Goal: Contribute content: Contribute content

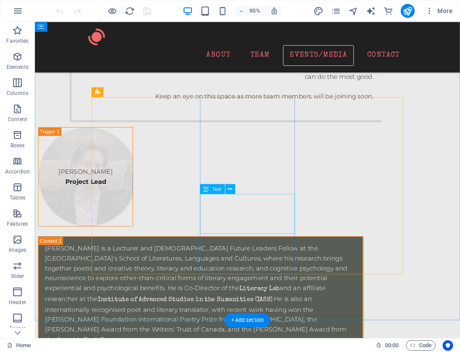
scroll to position [2540, 0]
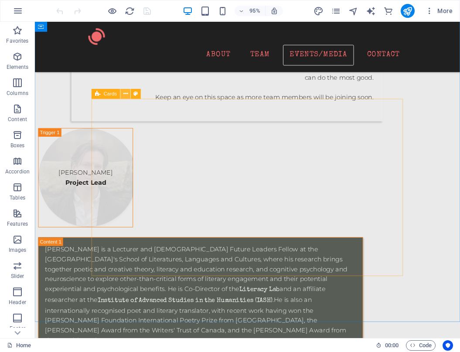
click at [126, 94] on icon at bounding box center [125, 93] width 4 height 9
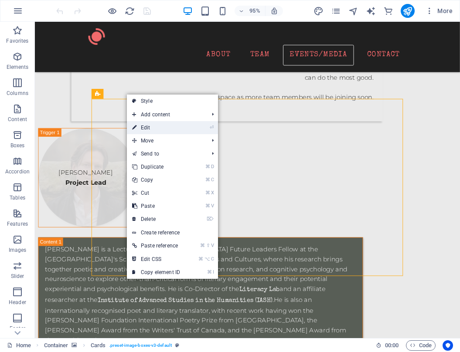
click at [162, 126] on link "⏎ Edit" at bounding box center [156, 127] width 58 height 13
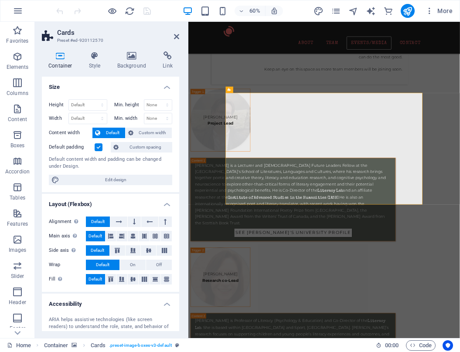
scroll to position [2502, 0]
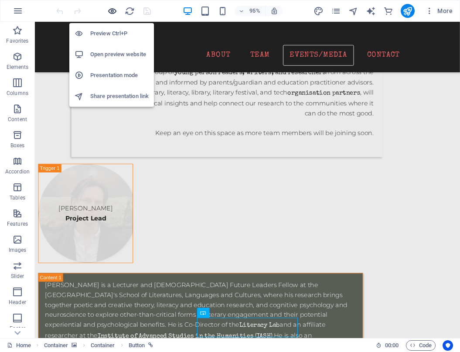
click at [112, 12] on icon "button" at bounding box center [112, 11] width 10 height 10
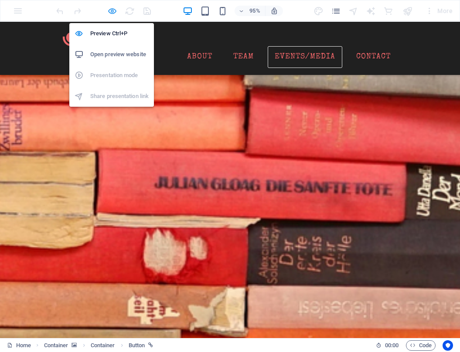
scroll to position [2052, 0]
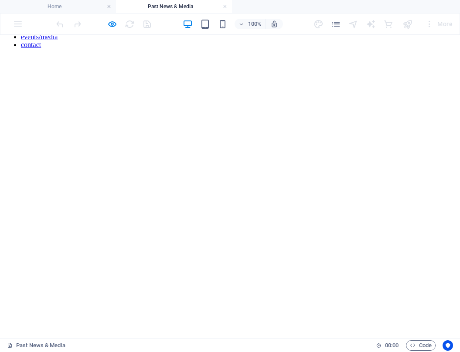
scroll to position [65, 0]
click at [37, 5] on h4 "Home" at bounding box center [58, 7] width 116 height 10
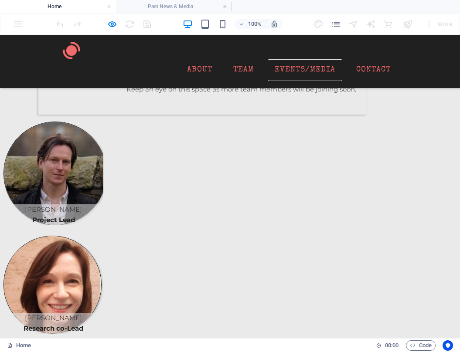
scroll to position [1891, 0]
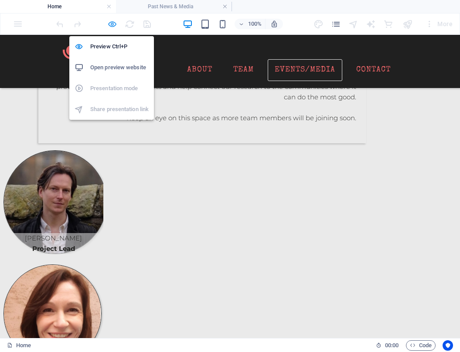
click at [115, 24] on icon "button" at bounding box center [112, 24] width 10 height 10
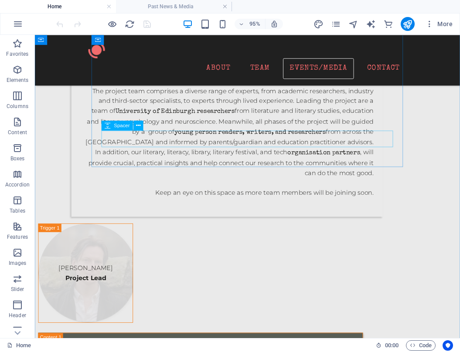
scroll to position [2536, 0]
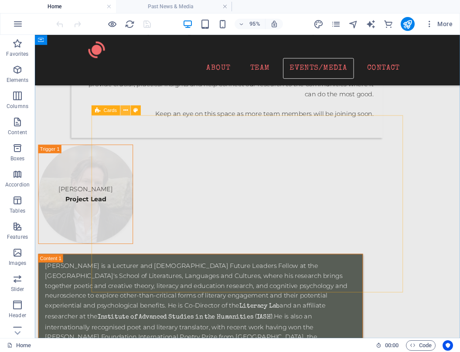
click at [127, 111] on icon at bounding box center [125, 110] width 4 height 9
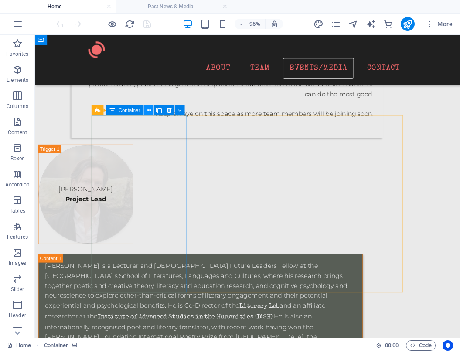
click at [145, 112] on button at bounding box center [149, 110] width 10 height 10
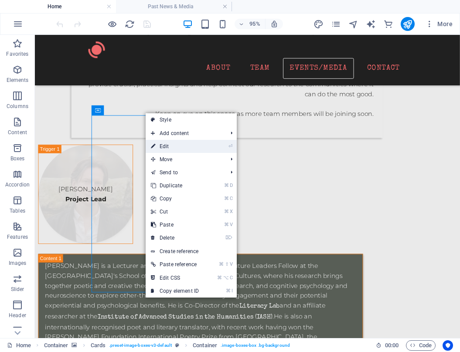
click at [189, 143] on link "⏎ Edit" at bounding box center [175, 146] width 58 height 13
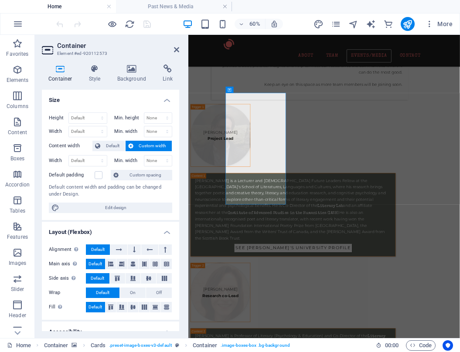
scroll to position [2524, 0]
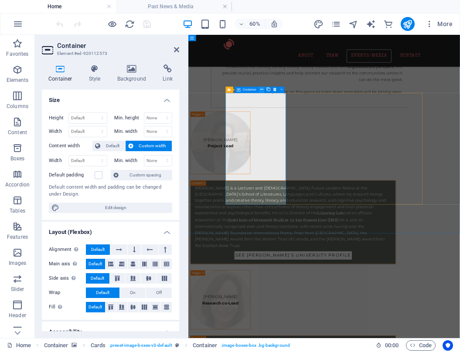
click at [263, 89] on icon at bounding box center [261, 90] width 3 height 6
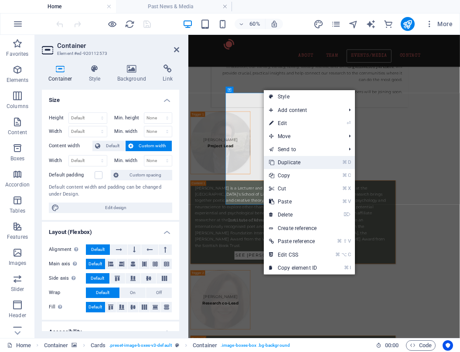
click at [309, 162] on link "⌘ D Duplicate" at bounding box center [293, 162] width 58 height 13
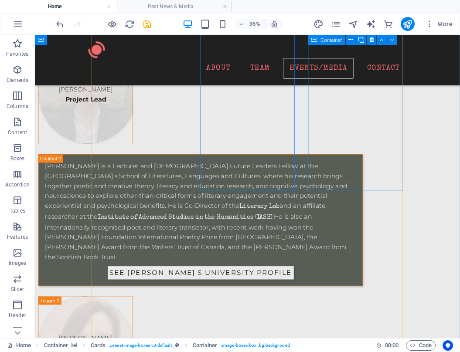
scroll to position [2642, 0]
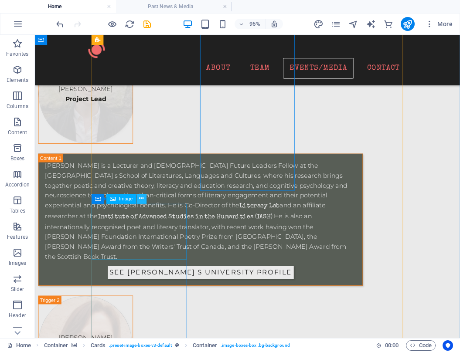
click at [141, 197] on icon at bounding box center [141, 198] width 4 height 9
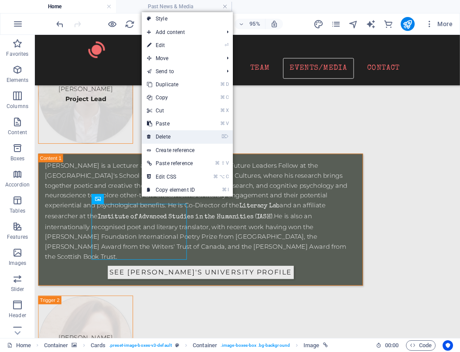
click at [173, 134] on link "⌦ Delete" at bounding box center [171, 136] width 58 height 13
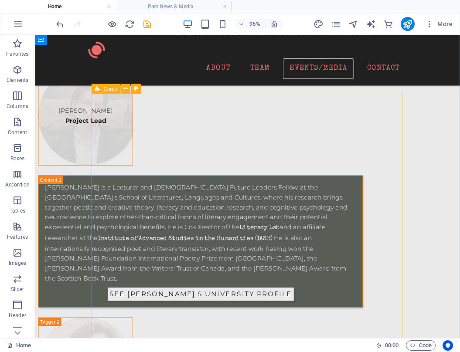
scroll to position [2634, 0]
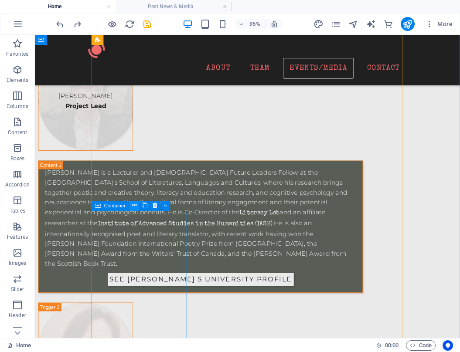
click at [133, 205] on icon at bounding box center [134, 205] width 4 height 9
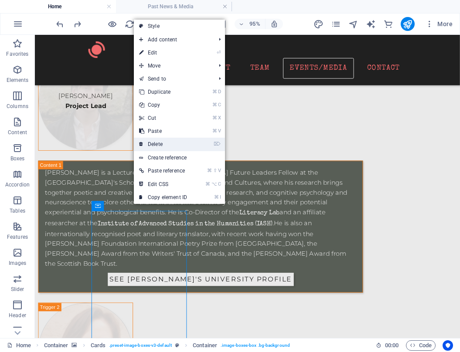
click at [190, 141] on link "⌦ Delete" at bounding box center [163, 144] width 58 height 13
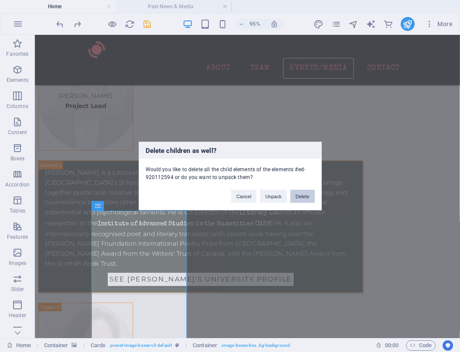
click at [306, 202] on button "Delete" at bounding box center [302, 196] width 24 height 13
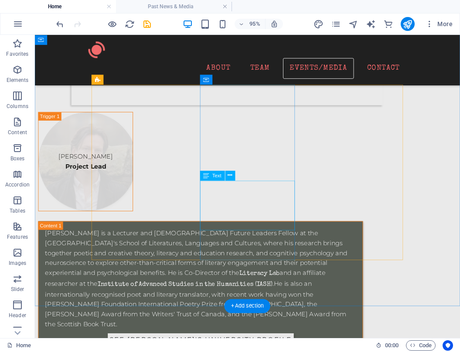
scroll to position [2567, 0]
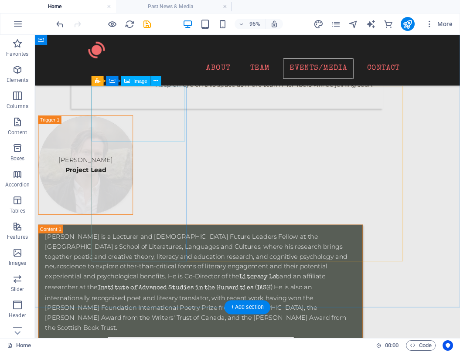
select select "px"
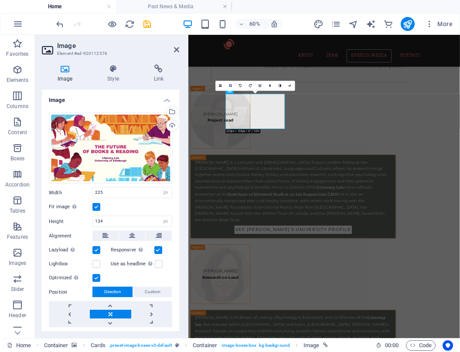
scroll to position [2522, 0]
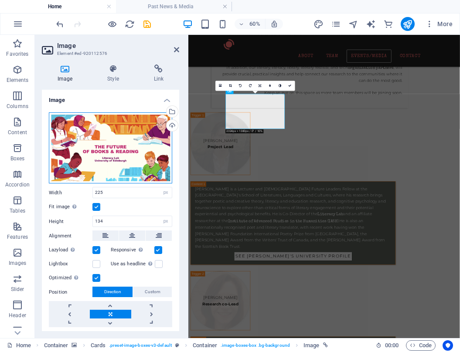
click at [134, 136] on div "Drag files here, click to choose files or select files from Files or our free s…" at bounding box center [110, 147] width 123 height 71
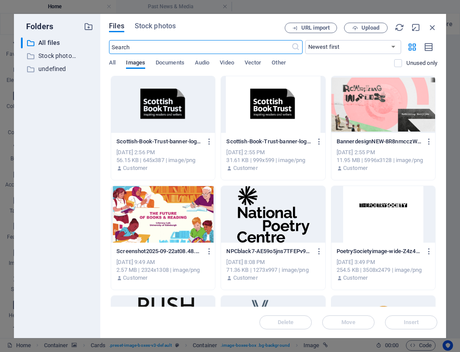
scroll to position [802, 0]
click at [163, 24] on span "Stock photos" at bounding box center [155, 26] width 41 height 10
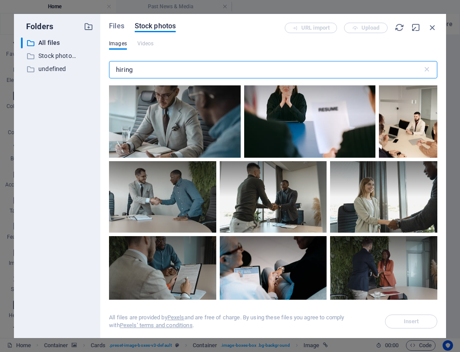
scroll to position [191, 0]
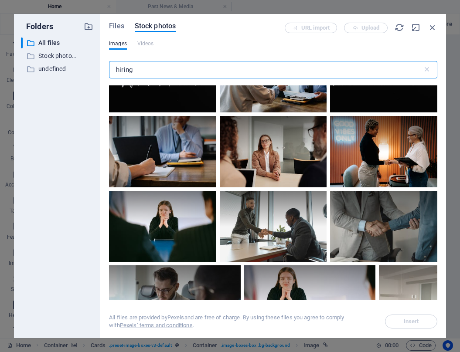
click at [116, 71] on input "hiring" at bounding box center [265, 69] width 313 height 17
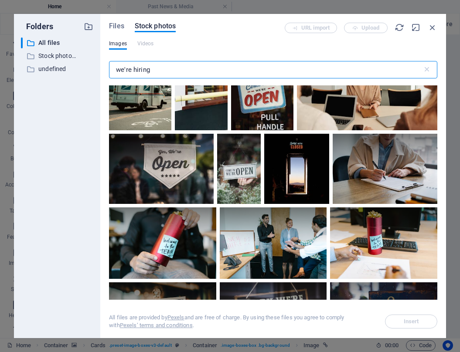
scroll to position [2130, 0]
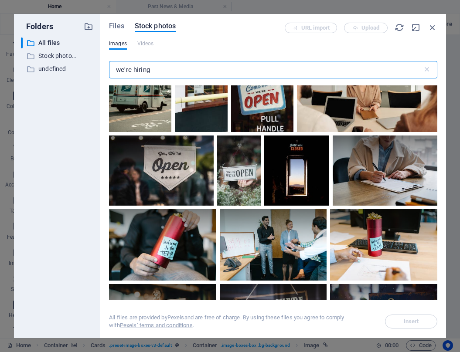
click at [143, 70] on input "we're hiring" at bounding box center [265, 69] width 313 height 17
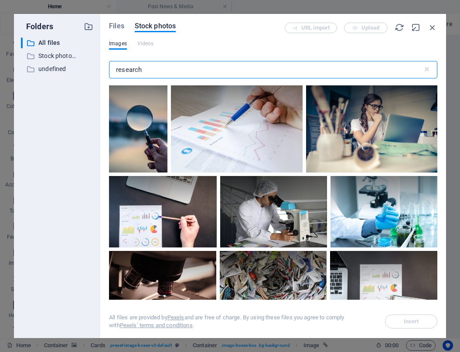
click at [144, 71] on input "research" at bounding box center [265, 69] width 313 height 17
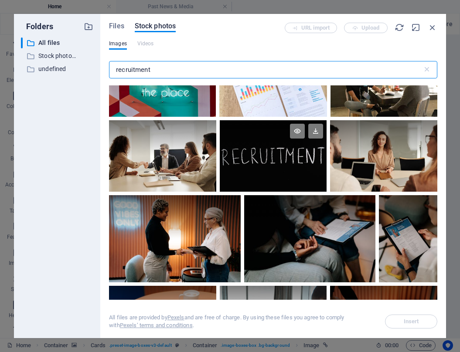
scroll to position [0, 0]
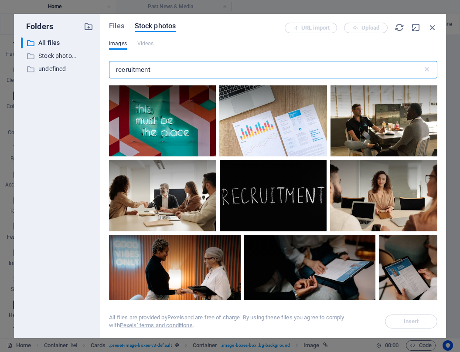
click at [124, 68] on input "recruitment" at bounding box center [265, 69] width 313 height 17
type input "hiring"
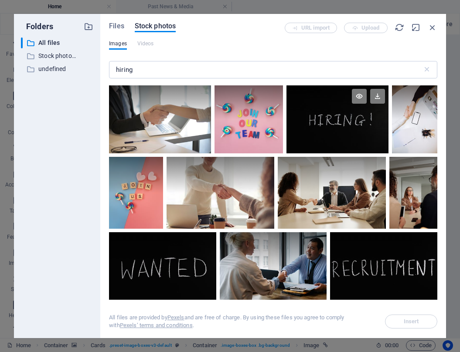
click at [328, 113] on div at bounding box center [337, 102] width 102 height 34
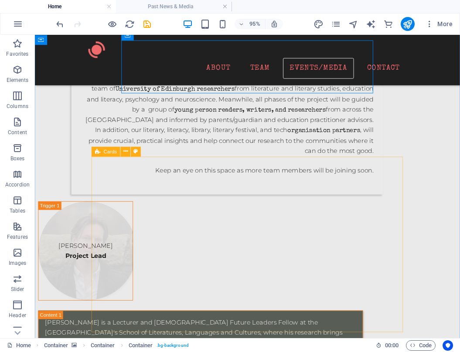
scroll to position [2477, 0]
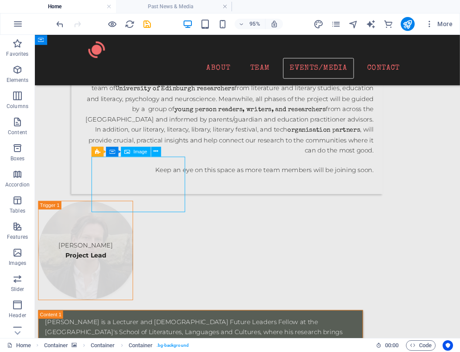
select select "px"
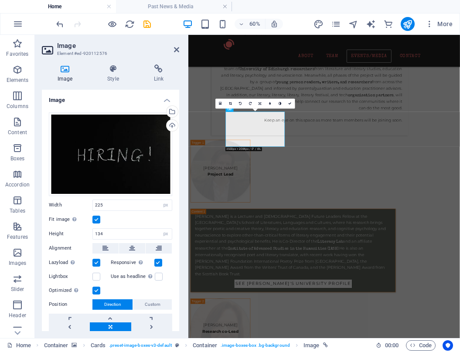
click at [96, 218] on label at bounding box center [96, 220] width 8 height 8
click at [0, 0] on input "Fit image Automatically fit image to a fixed width and height" at bounding box center [0, 0] width 0 height 0
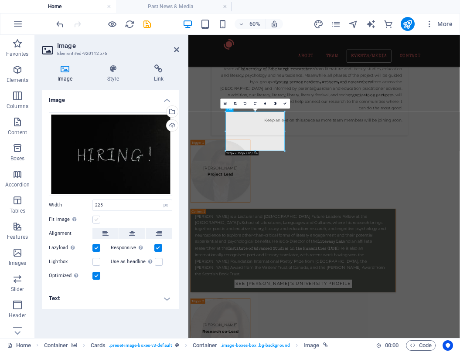
click at [96, 218] on label at bounding box center [96, 220] width 8 height 8
click at [0, 0] on input "Fit image Automatically fit image to a fixed width and height" at bounding box center [0, 0] width 0 height 0
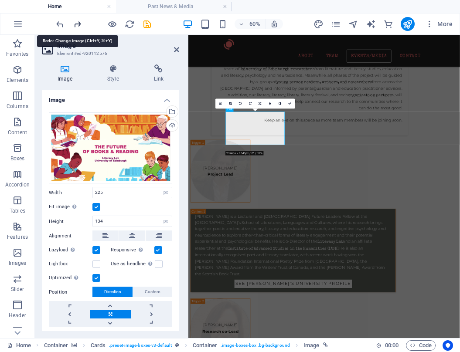
click at [78, 24] on icon "redo" at bounding box center [77, 24] width 10 height 10
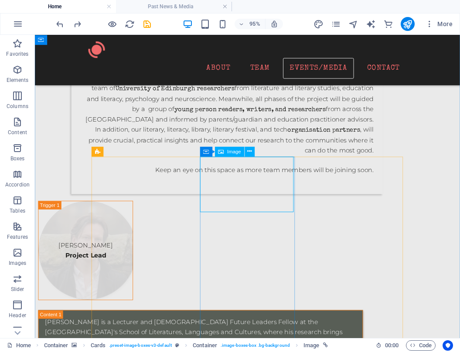
select select "px"
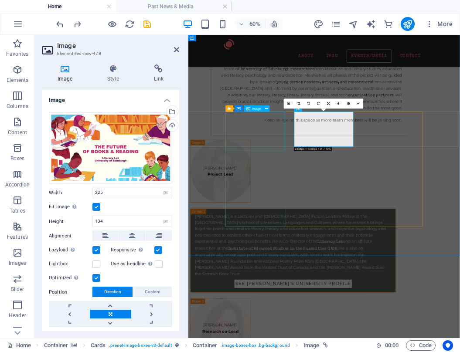
select select "px"
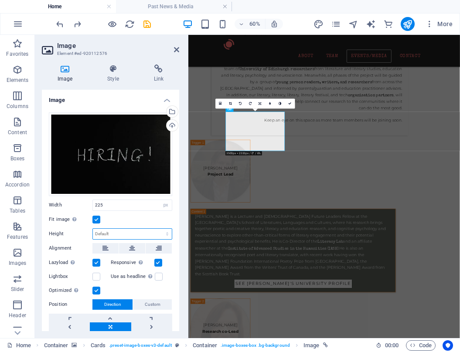
click at [132, 229] on select "Default auto px" at bounding box center [132, 234] width 79 height 10
select select "px"
click at [158, 229] on select "Default auto px" at bounding box center [132, 234] width 79 height 10
type input "134"
click at [136, 219] on div "Fit image Automatically fit image to a fixed width and height" at bounding box center [110, 219] width 123 height 10
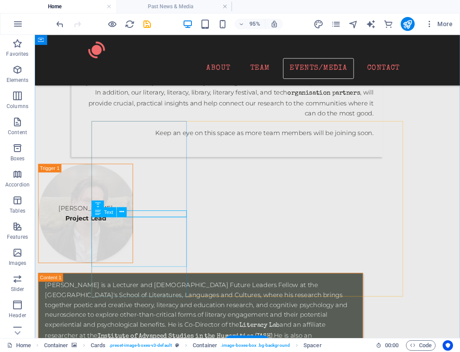
scroll to position [2519, 0]
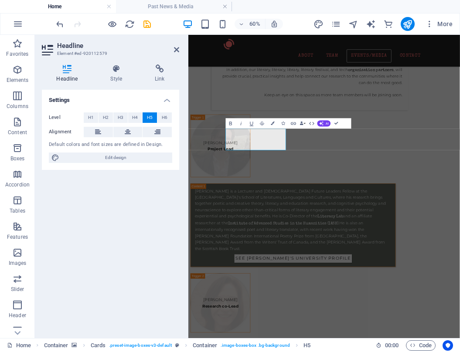
scroll to position [2507, 0]
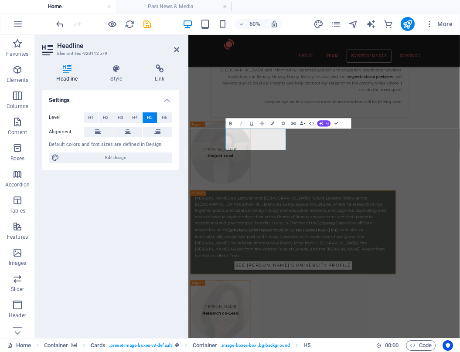
drag, startPoint x: 324, startPoint y: 254, endPoint x: 247, endPoint y: 199, distance: 94.5
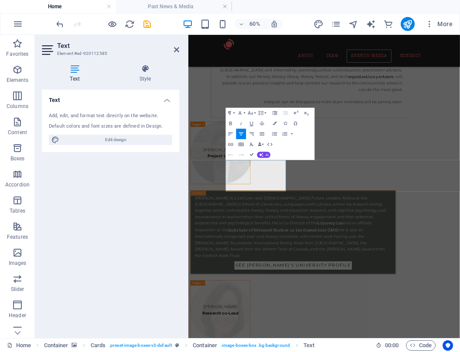
drag, startPoint x: 247, startPoint y: 199, endPoint x: 334, endPoint y: 290, distance: 125.8
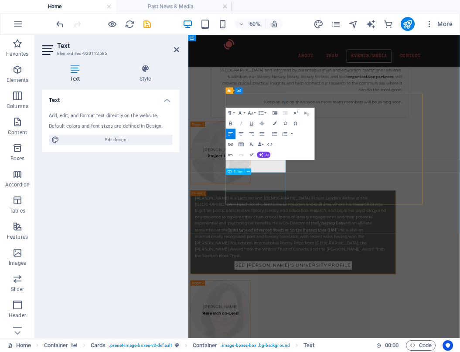
click at [242, 136] on icon "button" at bounding box center [241, 134] width 6 height 6
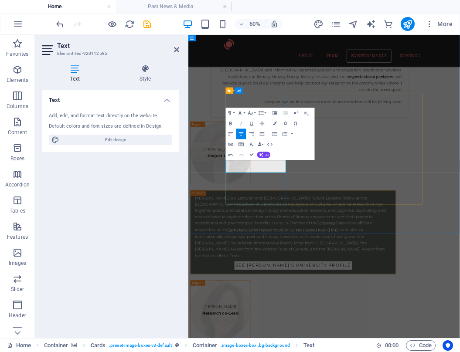
drag, startPoint x: 334, startPoint y: 290, endPoint x: 259, endPoint y: 281, distance: 75.5
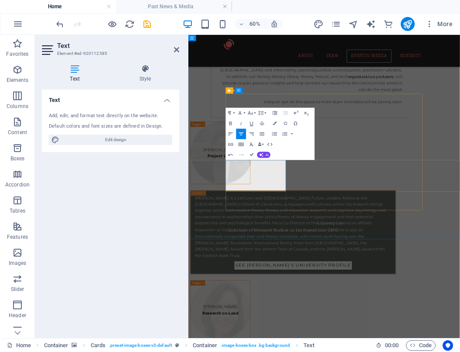
click at [244, 114] on button "Font Family" at bounding box center [241, 113] width 10 height 10
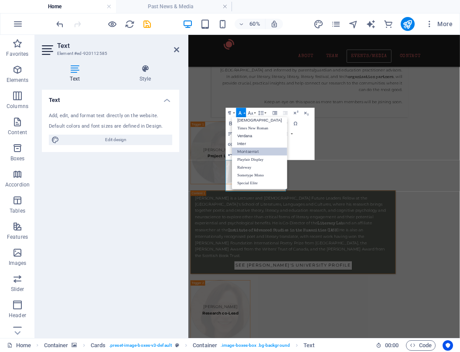
scroll to position [44, 0]
click at [251, 183] on link "Special Elite" at bounding box center [259, 183] width 55 height 8
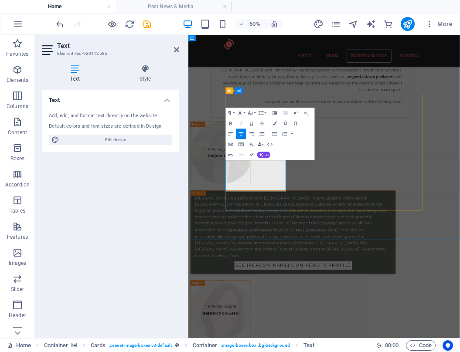
click at [241, 114] on icon "button" at bounding box center [239, 112] width 3 height 3
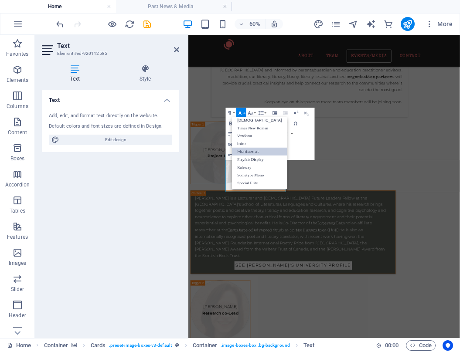
click at [251, 182] on link "Special Elite" at bounding box center [259, 183] width 55 height 8
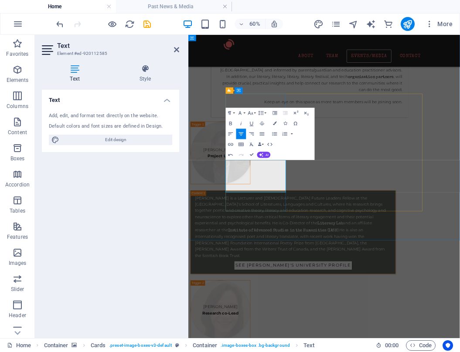
click at [232, 145] on icon "button" at bounding box center [230, 144] width 5 height 3
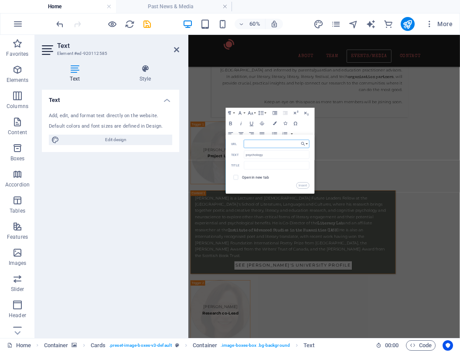
paste input "[URL][DOMAIN_NAME]"
type input "[URL][DOMAIN_NAME]"
click at [236, 177] on input "checkbox" at bounding box center [235, 176] width 5 height 5
checkbox input "true"
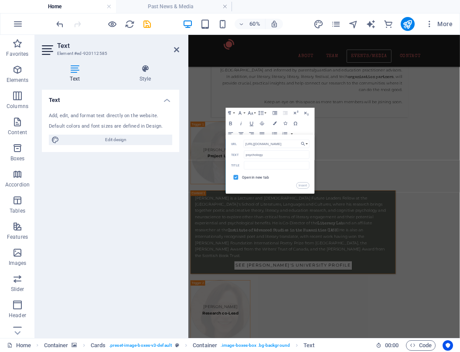
scroll to position [0, 0]
click at [302, 185] on button "Insert" at bounding box center [302, 186] width 13 height 6
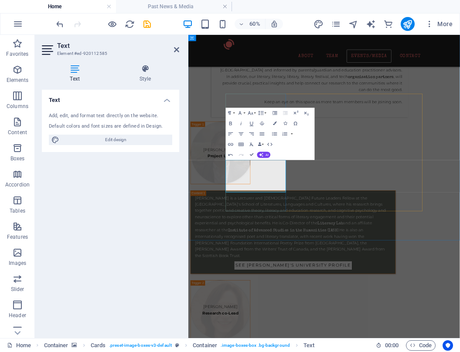
type input "literacy"
checkbox input "false"
click at [230, 145] on icon "button" at bounding box center [231, 144] width 6 height 6
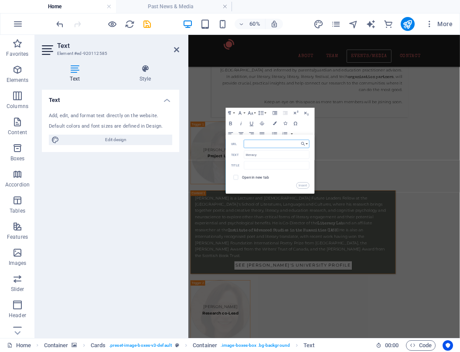
paste input "[URL][DOMAIN_NAME]"
type input "[URL][DOMAIN_NAME]"
click at [237, 177] on input "checkbox" at bounding box center [235, 176] width 5 height 5
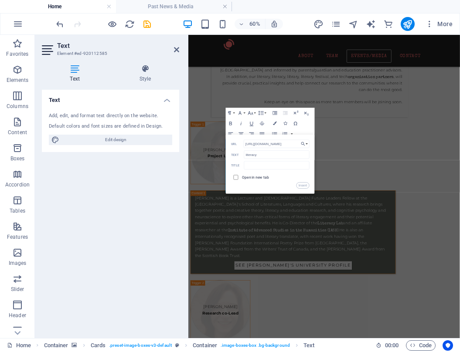
checkbox input "true"
click at [299, 187] on button "Insert" at bounding box center [302, 186] width 13 height 6
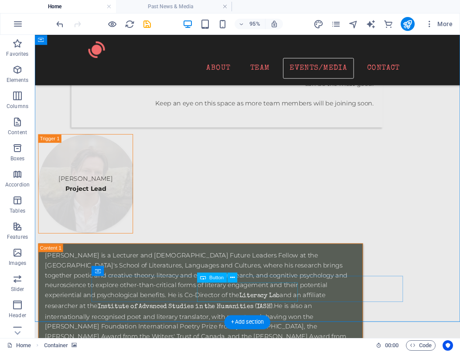
scroll to position [2548, 0]
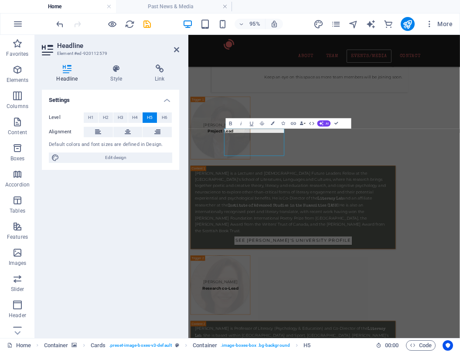
scroll to position [2507, 0]
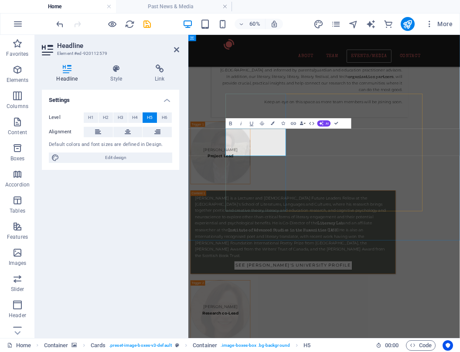
drag, startPoint x: 326, startPoint y: 214, endPoint x: 265, endPoint y: 214, distance: 61.0
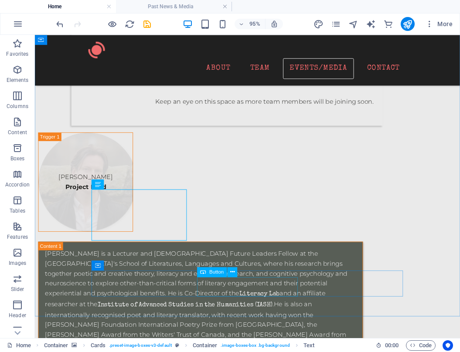
scroll to position [2525, 0]
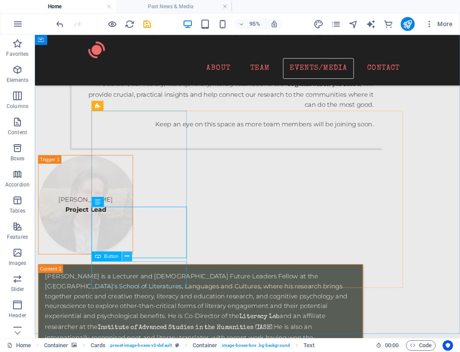
click at [128, 258] on icon at bounding box center [127, 256] width 4 height 9
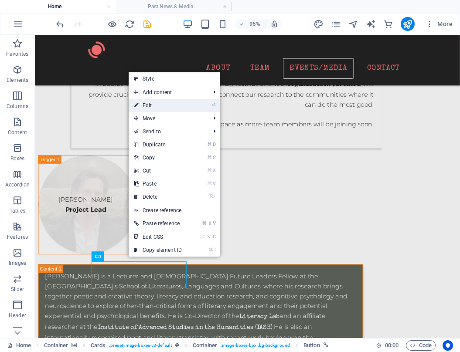
click at [184, 105] on link "⏎ Edit" at bounding box center [158, 105] width 58 height 13
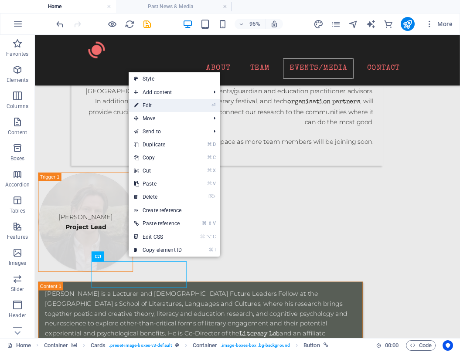
select select "rem"
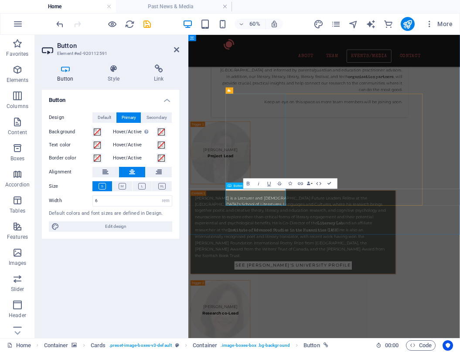
click at [236, 186] on span "Button" at bounding box center [238, 185] width 9 height 3
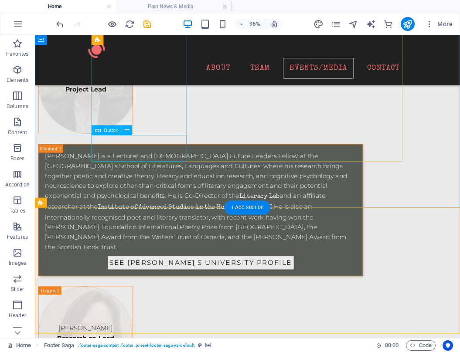
scroll to position [2642, 0]
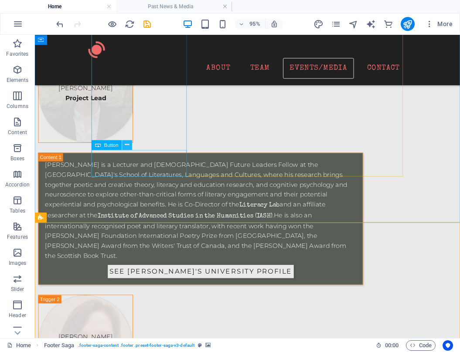
click at [126, 143] on icon at bounding box center [127, 145] width 4 height 9
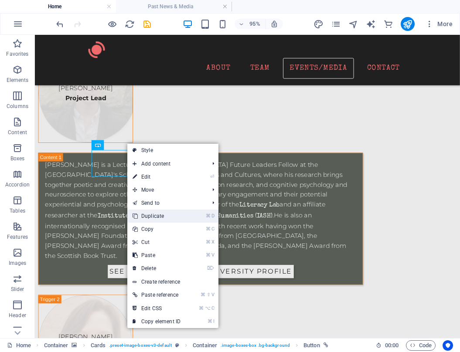
click at [174, 218] on link "⌘ D Duplicate" at bounding box center [156, 216] width 58 height 13
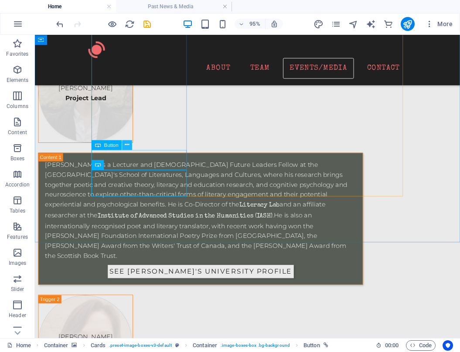
click at [130, 145] on button at bounding box center [127, 145] width 10 height 10
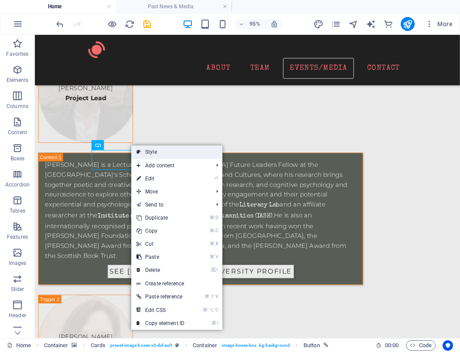
click at [145, 152] on link "Style" at bounding box center [176, 152] width 91 height 13
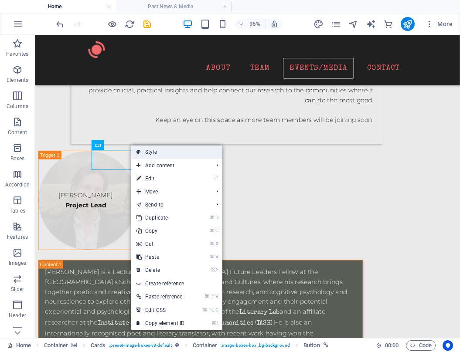
select select "rem"
select select "preset-image-boxes-v3-default"
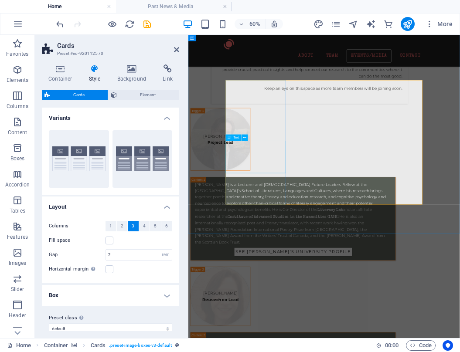
click at [248, 174] on icon at bounding box center [248, 173] width 3 height 6
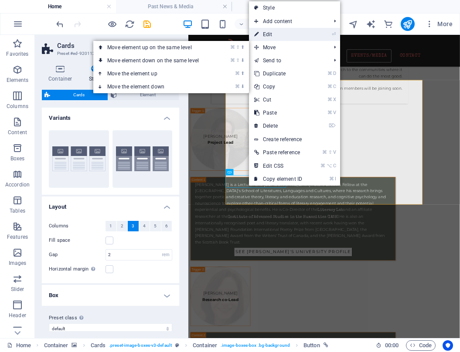
click at [292, 38] on link "⏎ Edit" at bounding box center [278, 34] width 58 height 13
select select "rem"
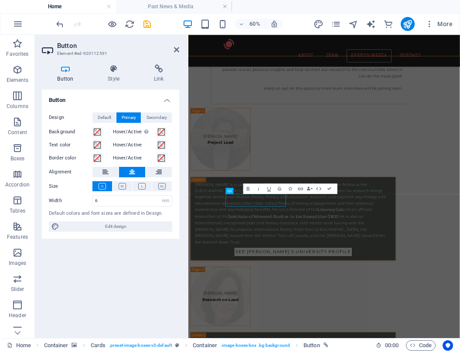
scroll to position [2498, 0]
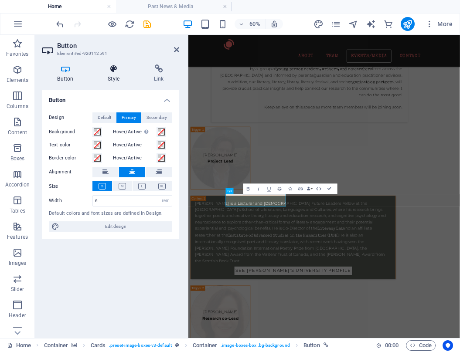
click at [112, 71] on icon at bounding box center [113, 69] width 43 height 9
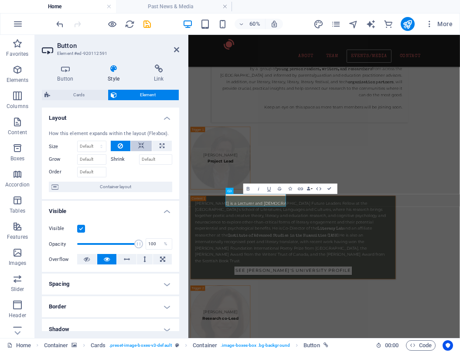
click at [138, 143] on icon at bounding box center [141, 146] width 6 height 10
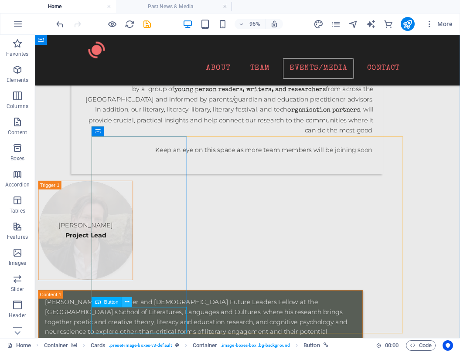
click at [129, 301] on icon at bounding box center [127, 302] width 4 height 9
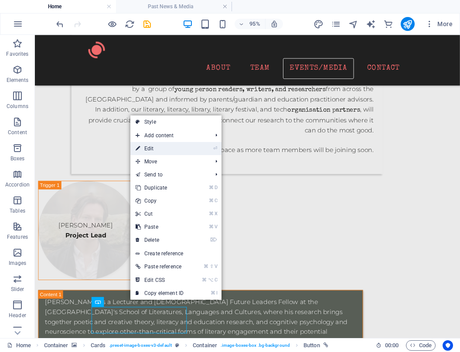
click at [188, 151] on link "⏎ Edit" at bounding box center [159, 148] width 58 height 13
select select "rem"
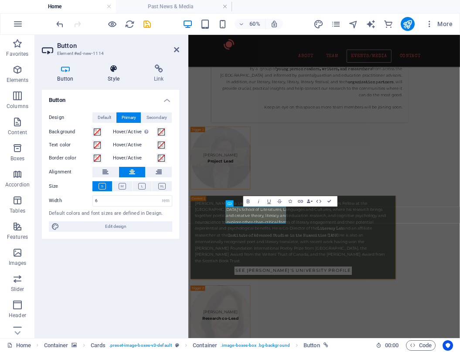
click at [112, 73] on icon at bounding box center [113, 69] width 43 height 9
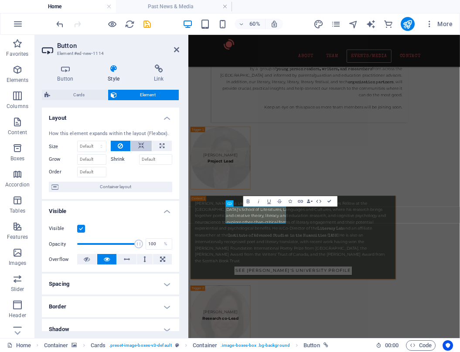
click at [138, 142] on icon at bounding box center [141, 146] width 6 height 10
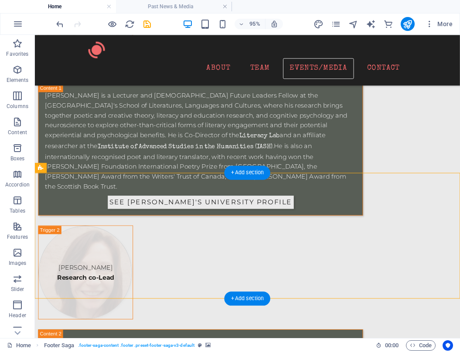
scroll to position [2669, 0]
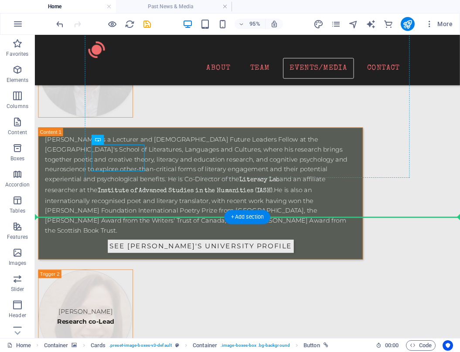
drag, startPoint x: 136, startPoint y: 175, endPoint x: 162, endPoint y: 134, distance: 48.6
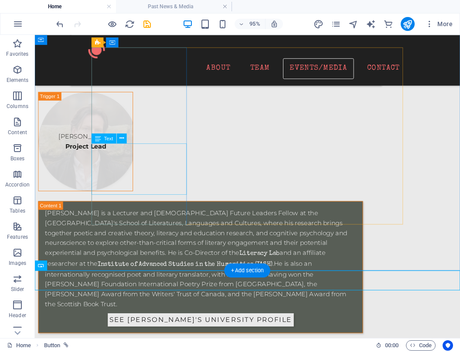
scroll to position [2591, 0]
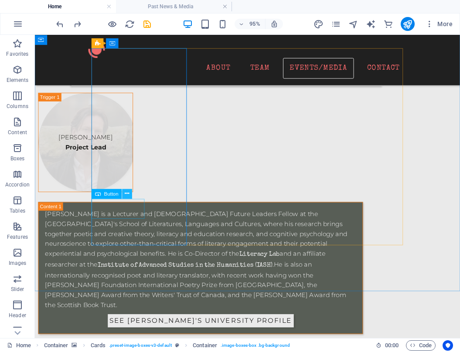
click at [128, 194] on icon at bounding box center [127, 194] width 4 height 9
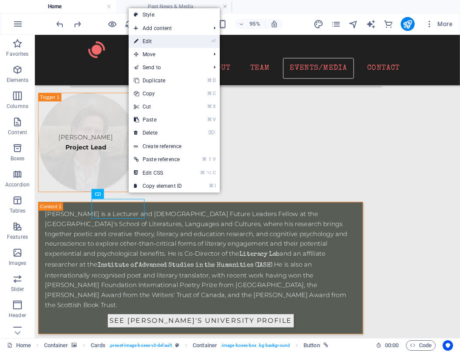
click at [167, 44] on link "⏎ Edit" at bounding box center [158, 41] width 58 height 13
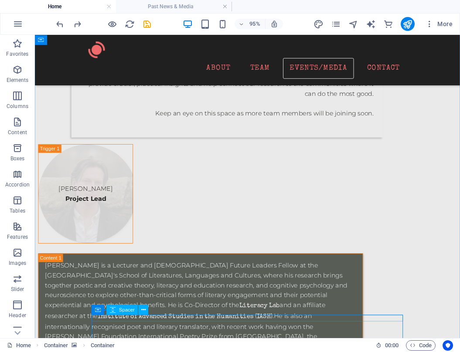
scroll to position [2557, 0]
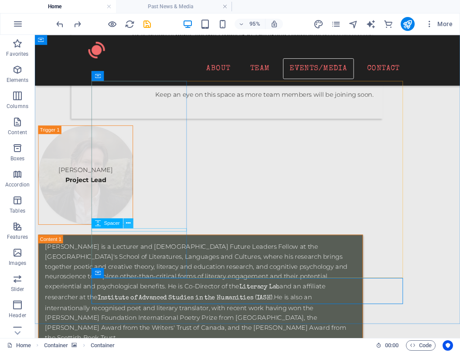
click at [129, 223] on icon at bounding box center [128, 223] width 4 height 9
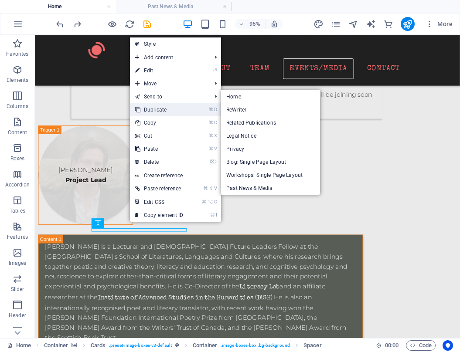
click at [167, 109] on link "⌘ D Duplicate" at bounding box center [159, 109] width 58 height 13
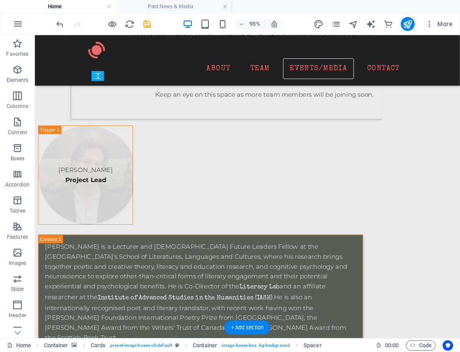
drag, startPoint x: 135, startPoint y: 259, endPoint x: 112, endPoint y: 265, distance: 23.7
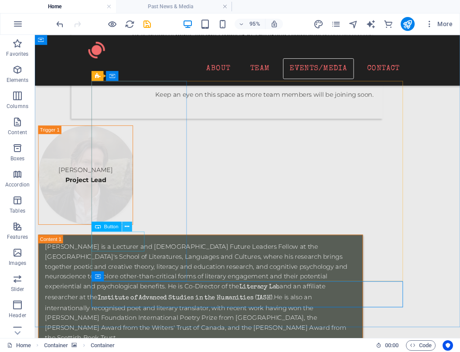
click at [126, 230] on icon at bounding box center [127, 226] width 4 height 9
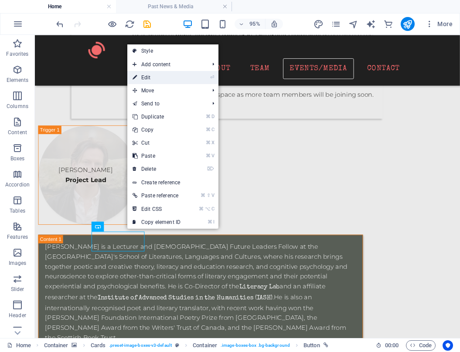
click at [168, 80] on link "⏎ Edit" at bounding box center [156, 77] width 58 height 13
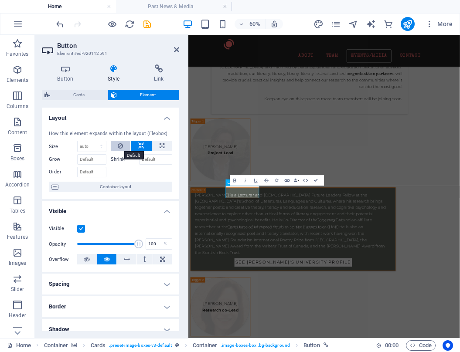
click at [120, 145] on icon at bounding box center [120, 146] width 5 height 10
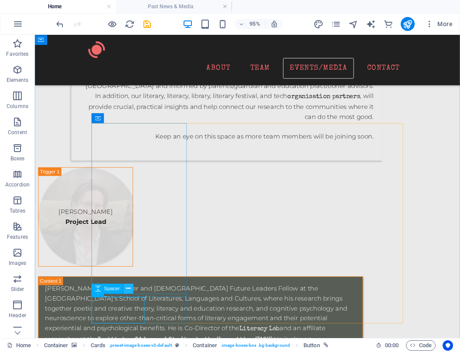
click at [130, 289] on icon at bounding box center [128, 289] width 4 height 9
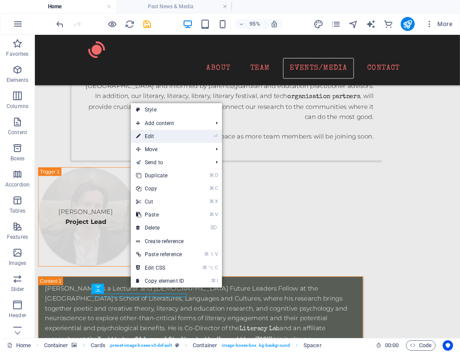
click at [167, 139] on link "⏎ Edit" at bounding box center [160, 136] width 58 height 13
select select "rem"
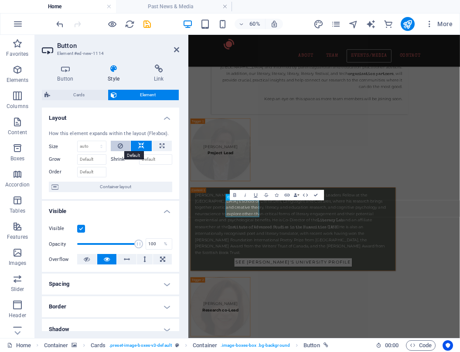
click at [115, 146] on button at bounding box center [121, 146] width 20 height 10
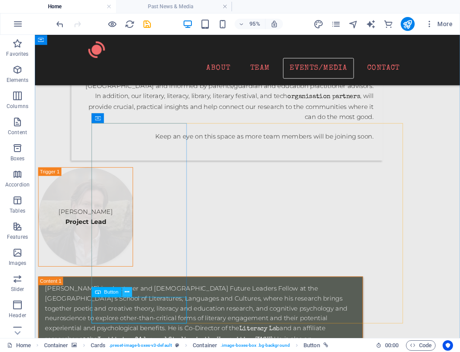
click at [124, 294] on button at bounding box center [127, 292] width 10 height 10
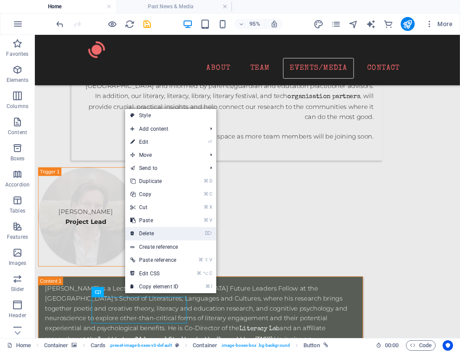
click at [148, 232] on link "⌦ Delete" at bounding box center [154, 233] width 58 height 13
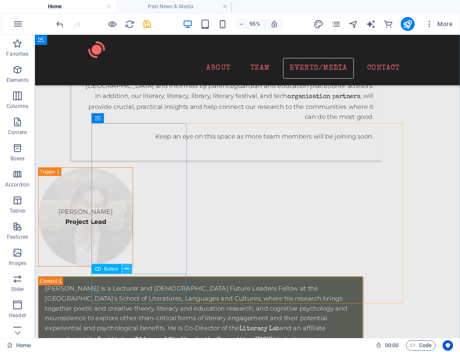
click at [128, 269] on icon at bounding box center [127, 269] width 4 height 9
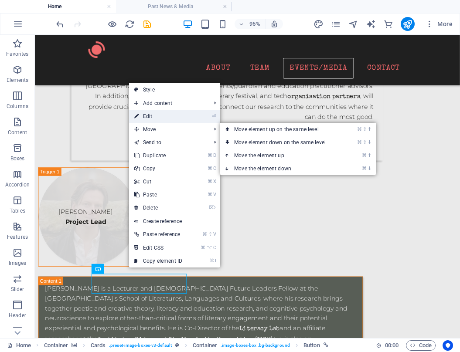
click at [176, 112] on link "⏎ Edit" at bounding box center [158, 116] width 58 height 13
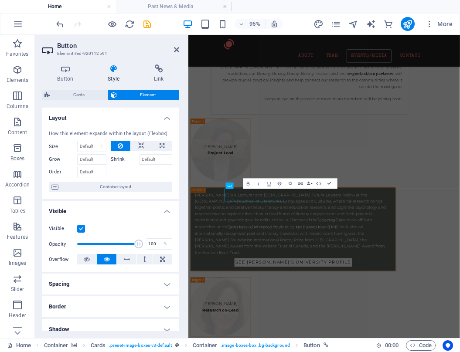
scroll to position [2507, 0]
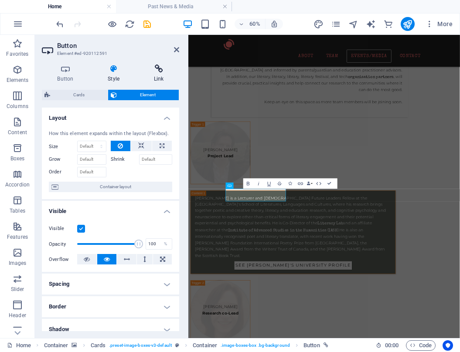
click at [160, 67] on icon at bounding box center [158, 69] width 41 height 9
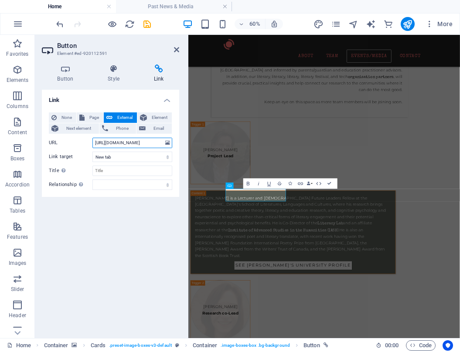
click at [119, 145] on input "[URL][DOMAIN_NAME]" at bounding box center [132, 143] width 80 height 10
paste input "[DOMAIN_NAME][URL]"
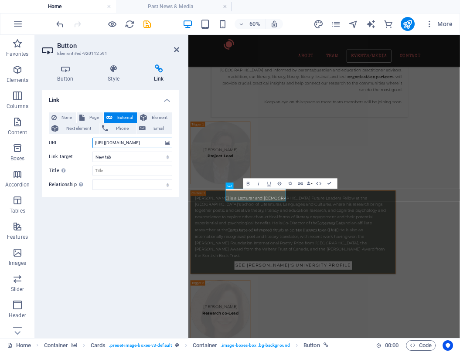
type input "[URL][DOMAIN_NAME]"
click at [112, 228] on div "Link None Page External Element Next element Phone Email Page Home ReWriter Rel…" at bounding box center [110, 210] width 137 height 241
click at [173, 45] on h2 "Button" at bounding box center [118, 46] width 122 height 8
click at [177, 50] on icon at bounding box center [176, 49] width 5 height 7
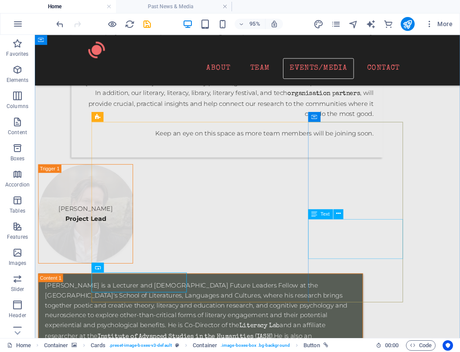
scroll to position [2502, 0]
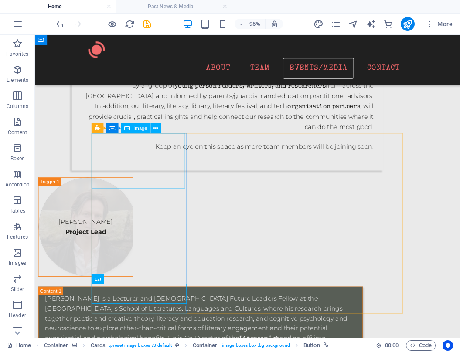
select select "px"
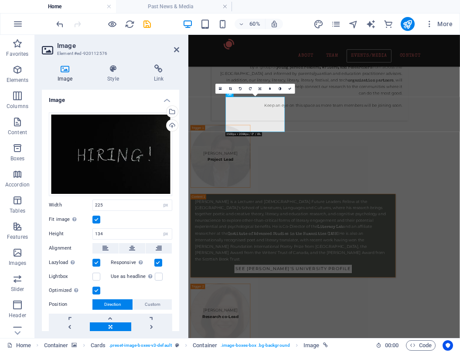
click at [109, 64] on div "Image Style Link Image Drag files here, click to choose files or select files f…" at bounding box center [110, 198] width 151 height 281
click at [110, 69] on icon at bounding box center [113, 69] width 43 height 9
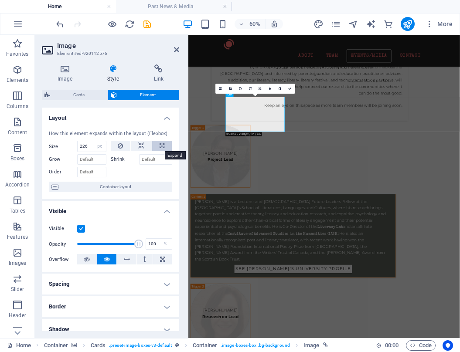
click at [163, 146] on button at bounding box center [162, 146] width 20 height 10
type input "100"
select select "%"
click at [138, 145] on icon at bounding box center [141, 146] width 6 height 10
select select "DISABLED_OPTION_VALUE"
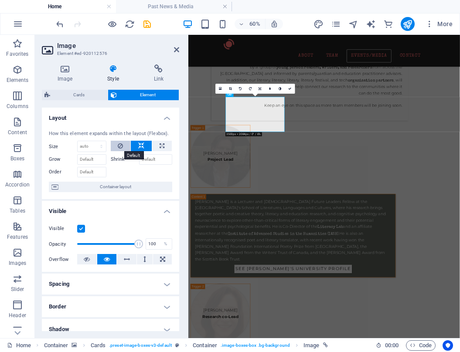
click at [119, 142] on icon at bounding box center [120, 146] width 5 height 10
click at [112, 145] on button at bounding box center [121, 146] width 20 height 10
click at [119, 146] on icon at bounding box center [120, 146] width 5 height 10
click at [154, 147] on button at bounding box center [162, 146] width 20 height 10
type input "100"
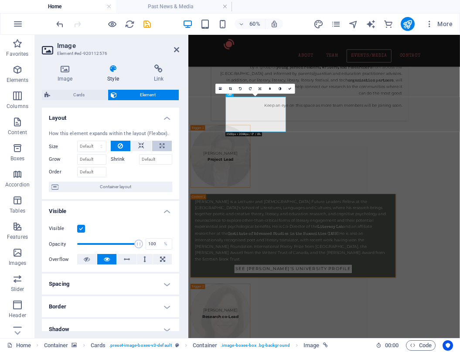
select select "%"
click at [109, 129] on div "How this element expands within the layout (Flexbox). Size 100 Default auto px …" at bounding box center [110, 161] width 137 height 76
select select "DISABLED_OPTION_VALUE"
click at [117, 168] on div at bounding box center [142, 171] width 62 height 13
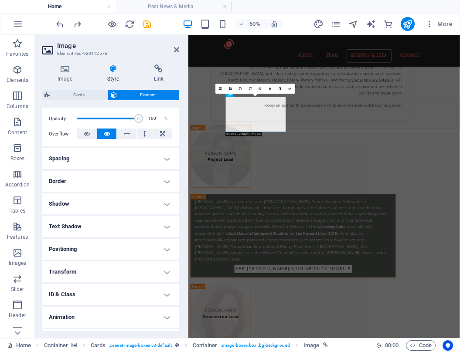
scroll to position [145, 0]
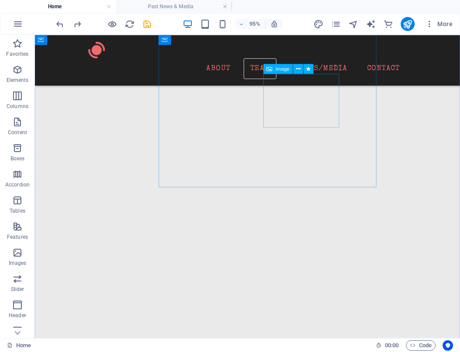
scroll to position [1841, 0]
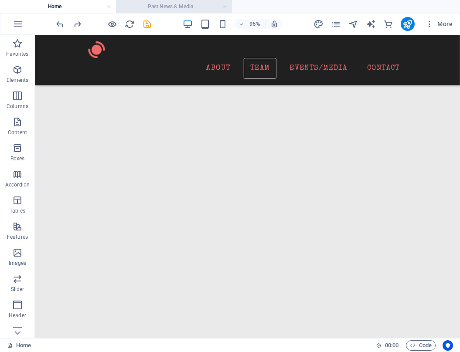
click at [169, 8] on h4 "Past News & Media" at bounding box center [174, 7] width 116 height 10
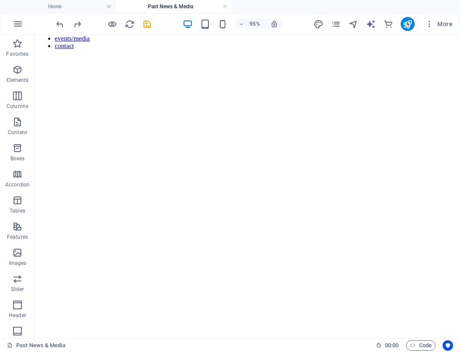
scroll to position [61, 0]
click at [225, 6] on link at bounding box center [224, 7] width 5 height 8
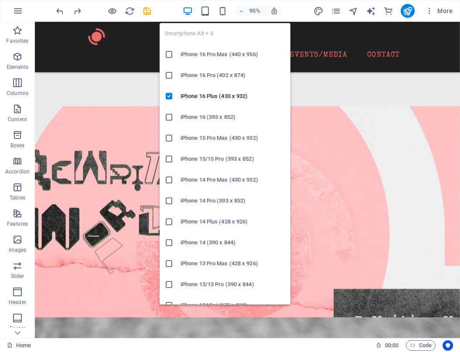
scroll to position [1841, 0]
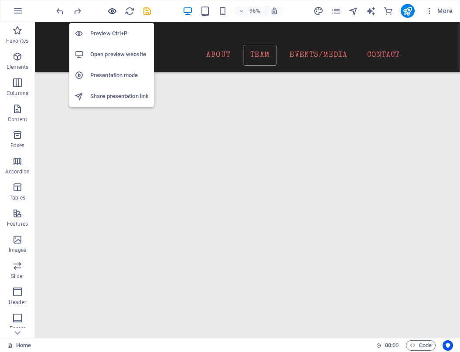
click at [108, 8] on icon "button" at bounding box center [112, 11] width 10 height 10
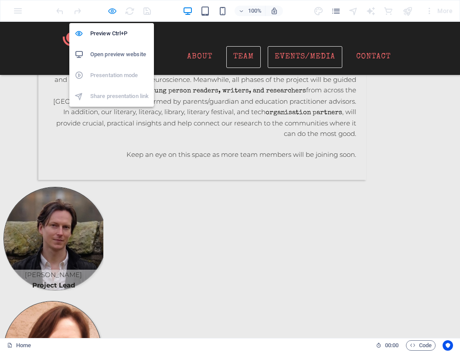
click at [110, 6] on icon "button" at bounding box center [112, 11] width 10 height 10
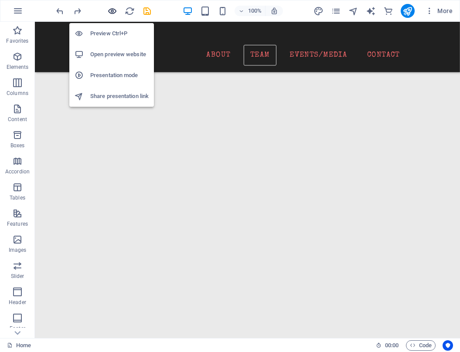
scroll to position [1841, 0]
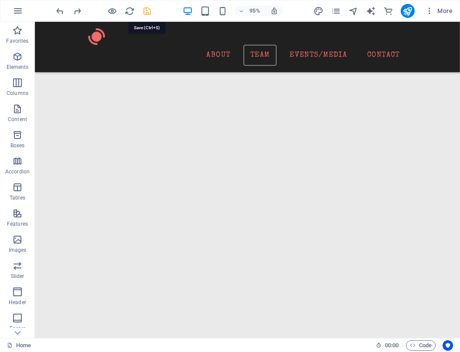
click at [147, 10] on icon "save" at bounding box center [147, 11] width 10 height 10
click at [408, 12] on icon "publish" at bounding box center [407, 11] width 10 height 10
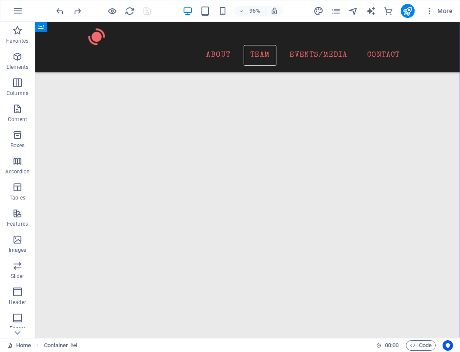
scroll to position [1862, 0]
click at [146, 15] on div at bounding box center [103, 11] width 98 height 14
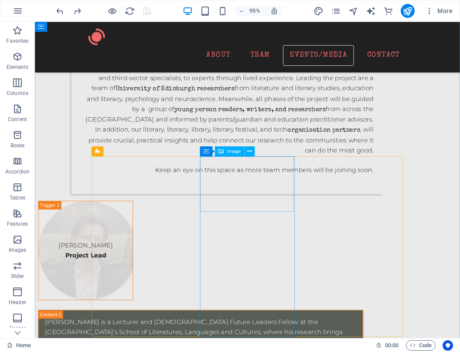
scroll to position [2454, 0]
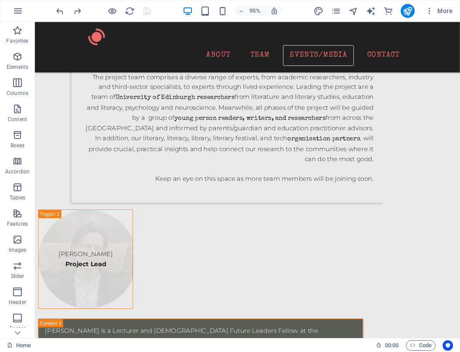
click at [119, 14] on div at bounding box center [103, 11] width 98 height 14
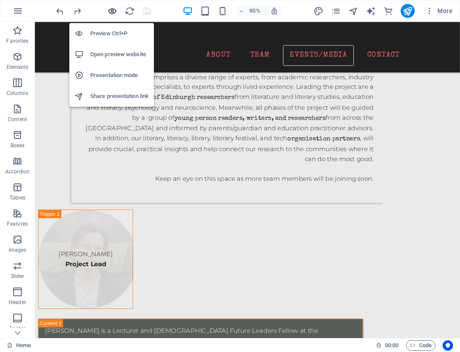
click at [113, 11] on icon "button" at bounding box center [112, 11] width 10 height 10
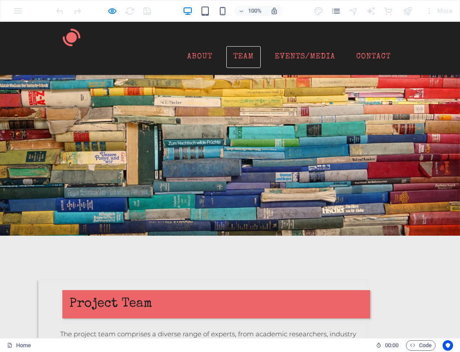
scroll to position [1554, 0]
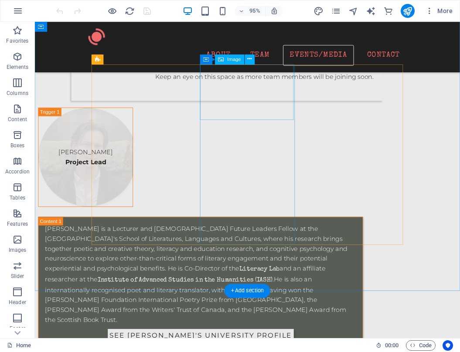
scroll to position [2560, 0]
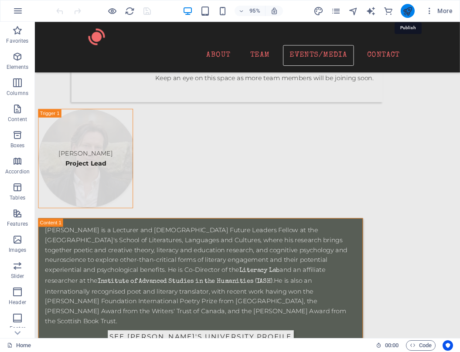
click at [409, 10] on icon "publish" at bounding box center [407, 11] width 10 height 10
